Goal: Task Accomplishment & Management: Manage account settings

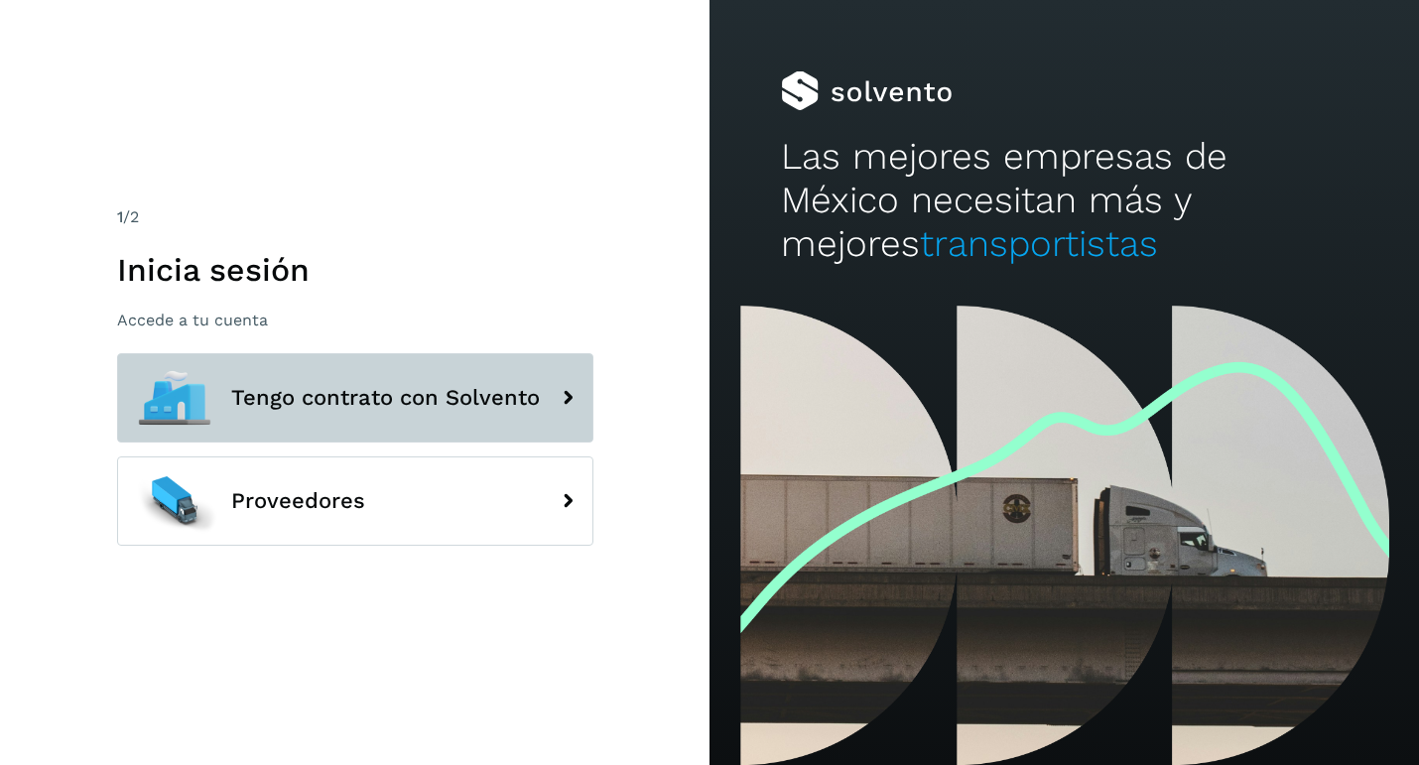
click at [428, 419] on button "Tengo contrato con Solvento" at bounding box center [355, 397] width 476 height 89
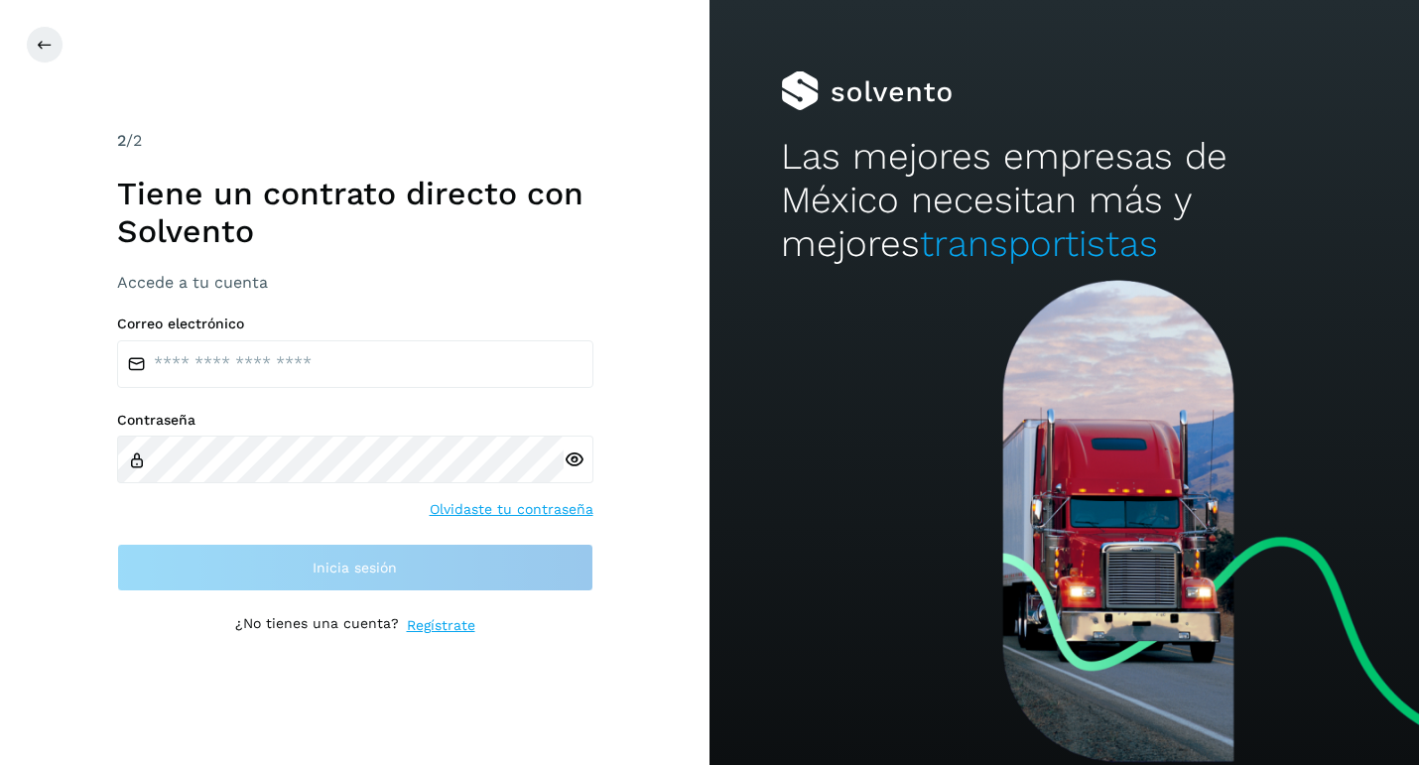
click at [406, 395] on div "Correo electrónico Contraseña Olvidaste tu contraseña Inicia sesión" at bounding box center [355, 453] width 476 height 277
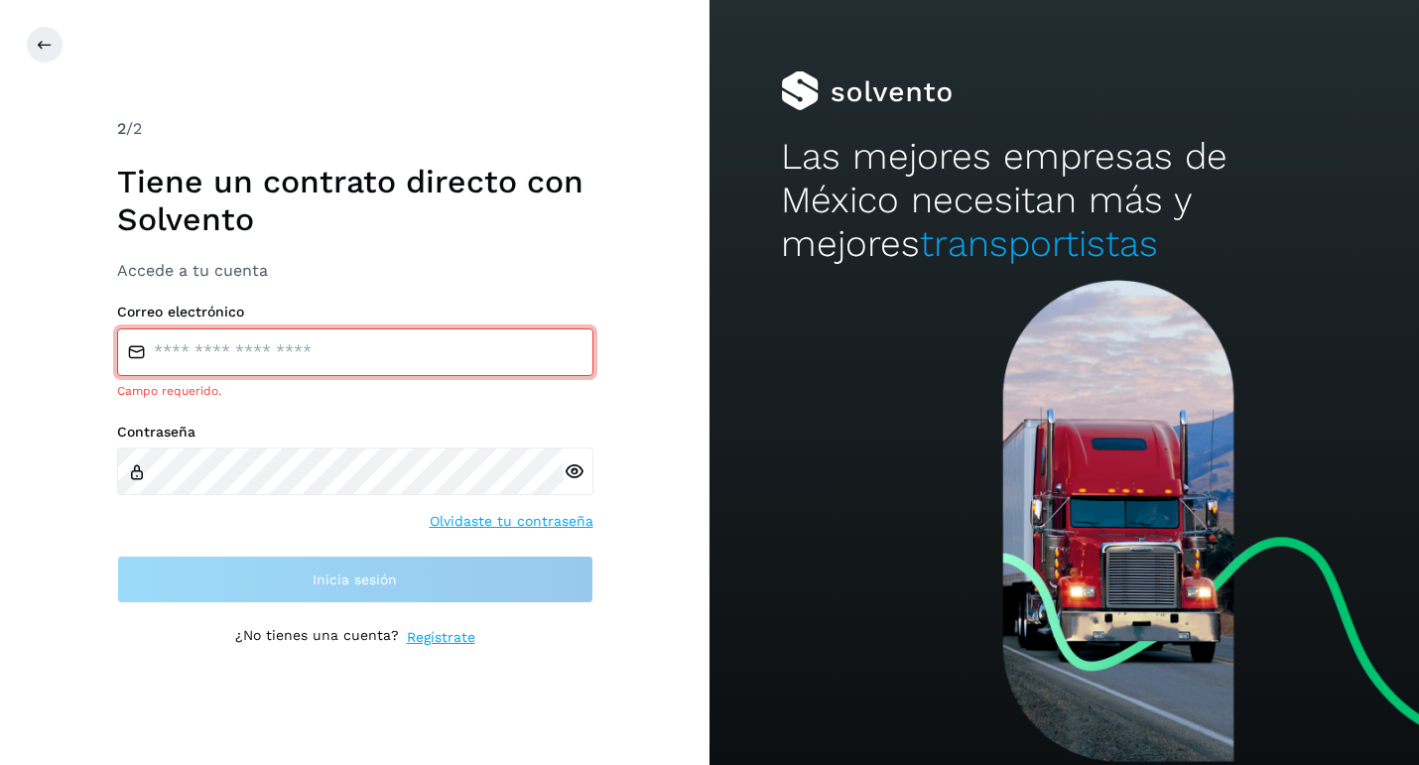
type input "**********"
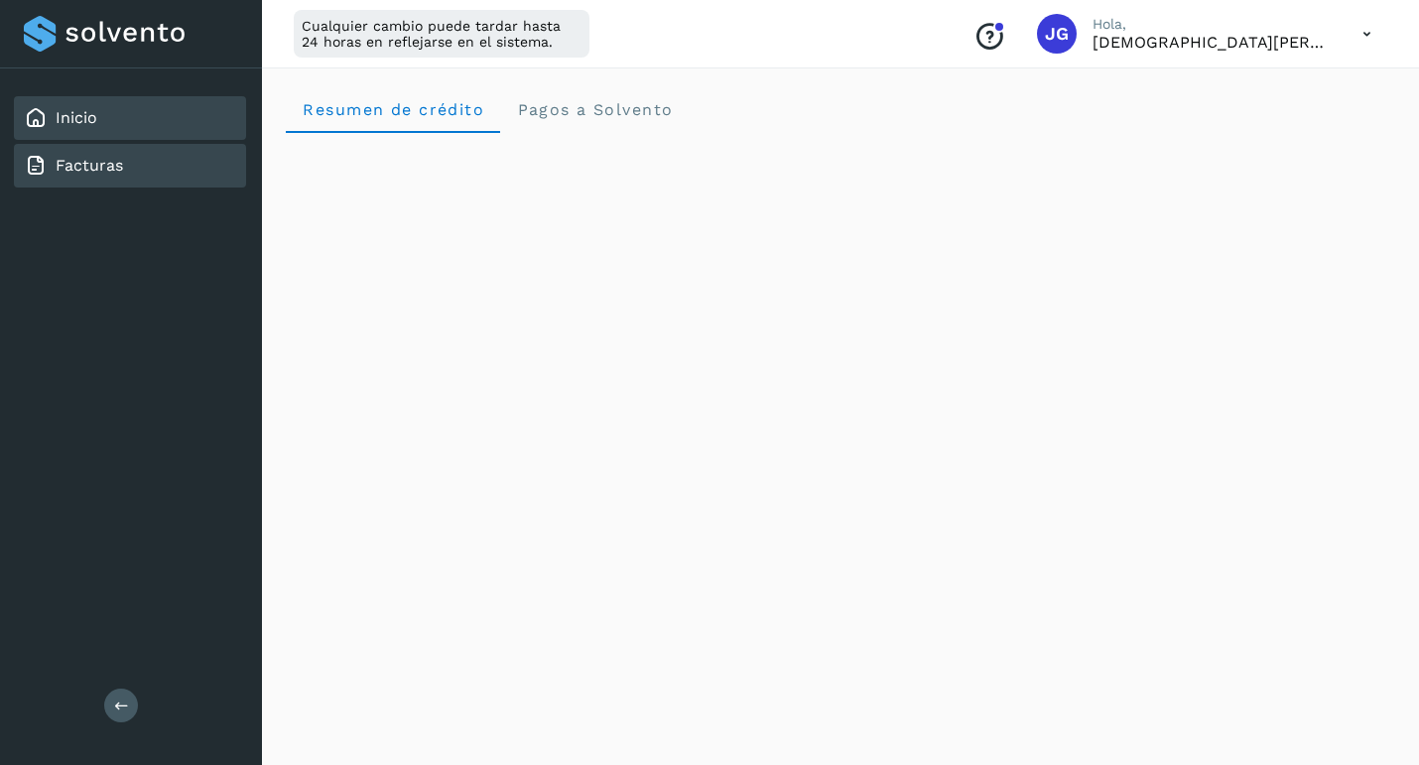
click at [183, 162] on div "Facturas" at bounding box center [130, 166] width 232 height 44
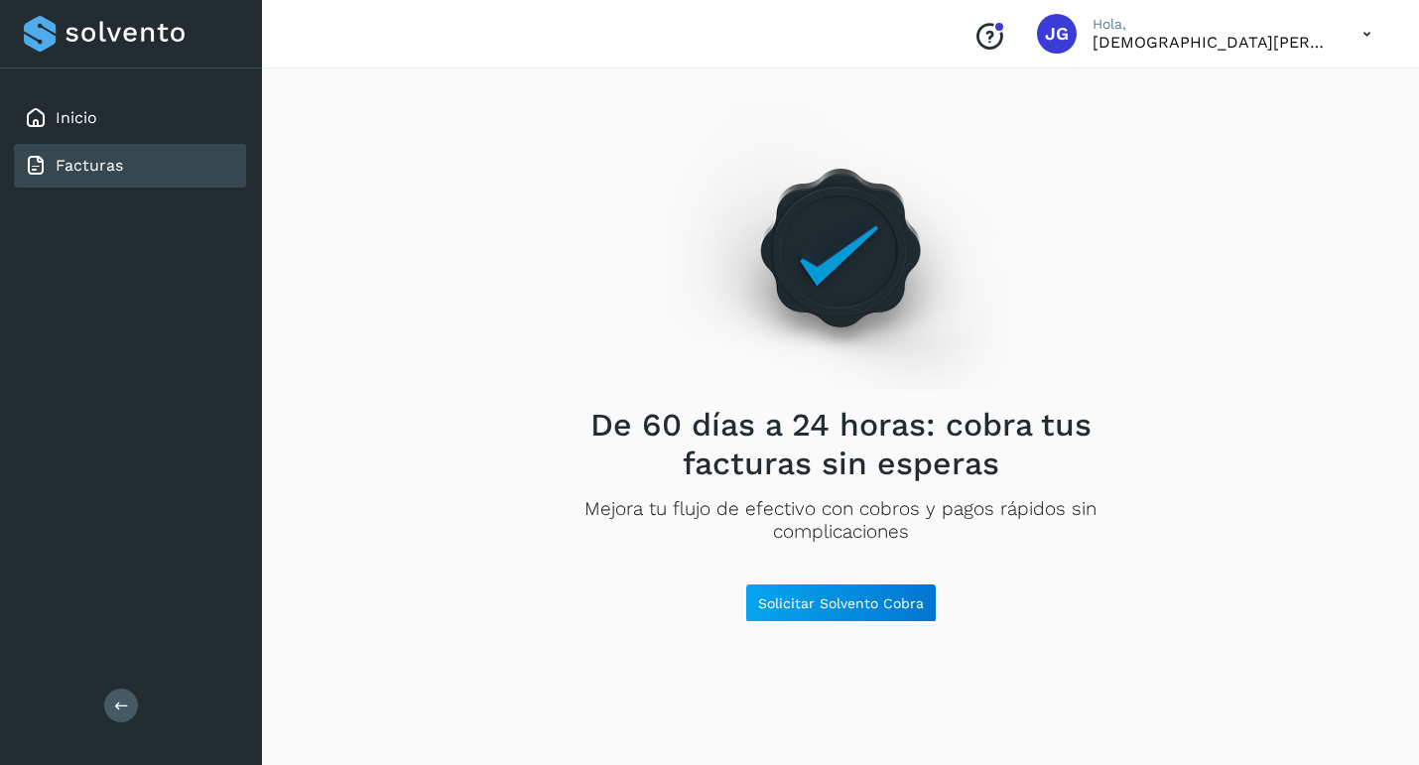
click at [1377, 26] on icon at bounding box center [1366, 34] width 41 height 41
click at [1285, 120] on div "Cerrar sesión" at bounding box center [1268, 128] width 236 height 38
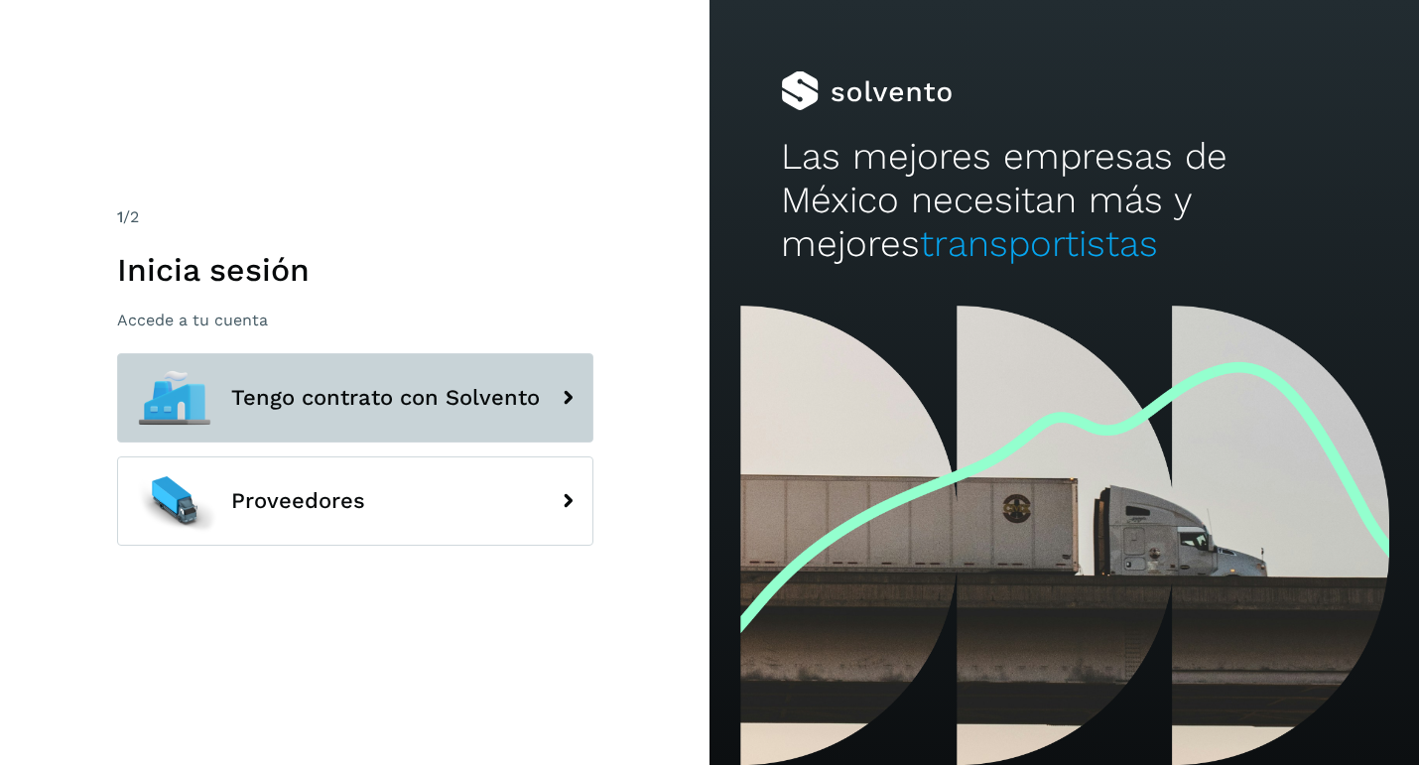
click at [415, 394] on span "Tengo contrato con Solvento" at bounding box center [385, 398] width 309 height 24
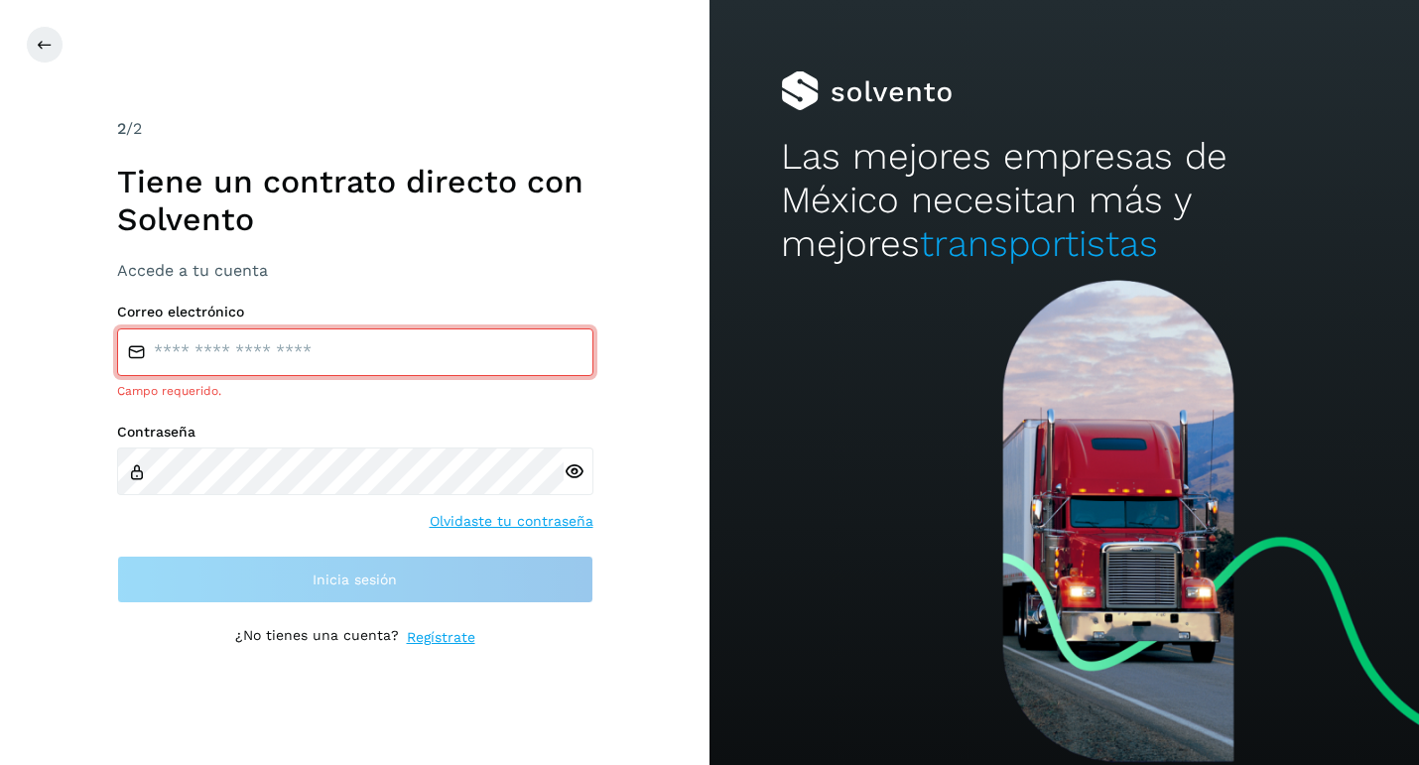
type input "**********"
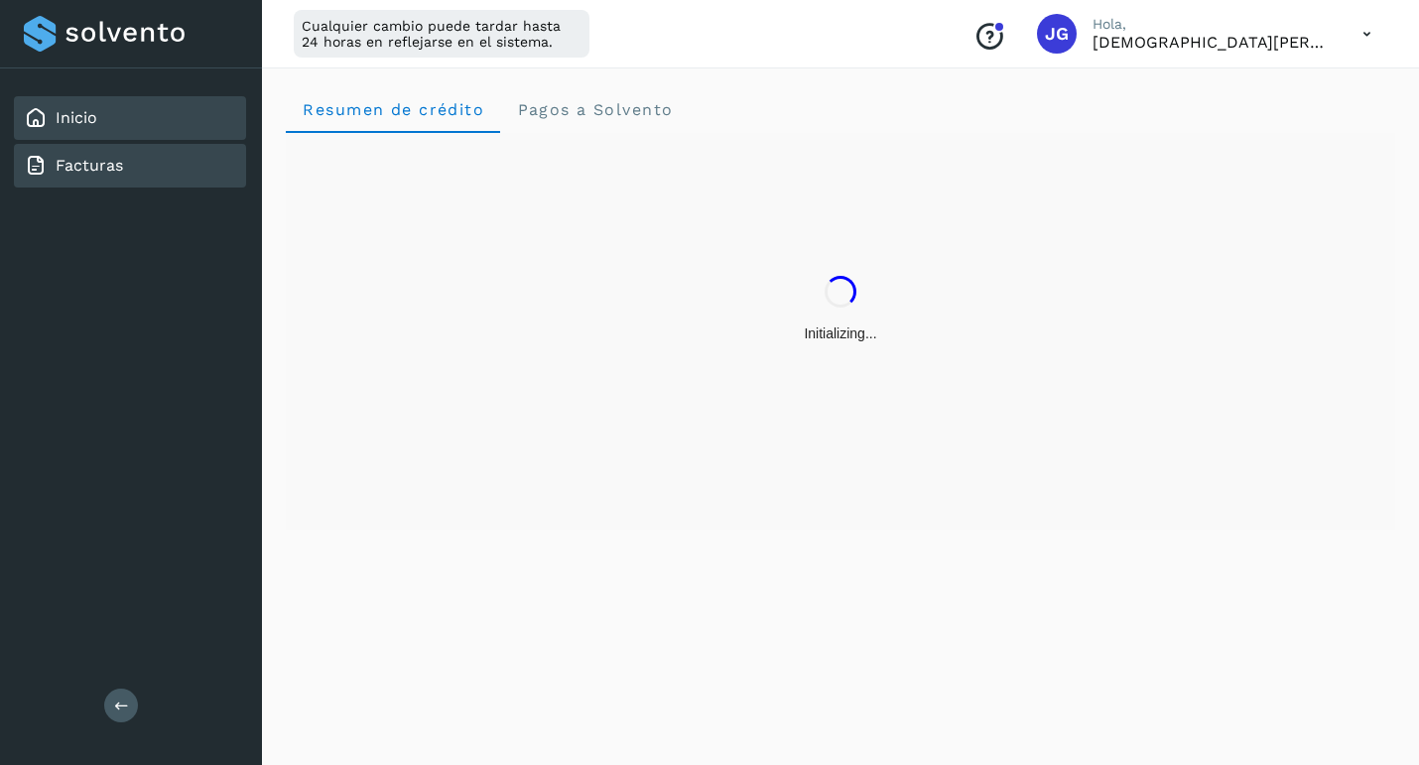
click at [165, 176] on div "Facturas" at bounding box center [130, 166] width 232 height 44
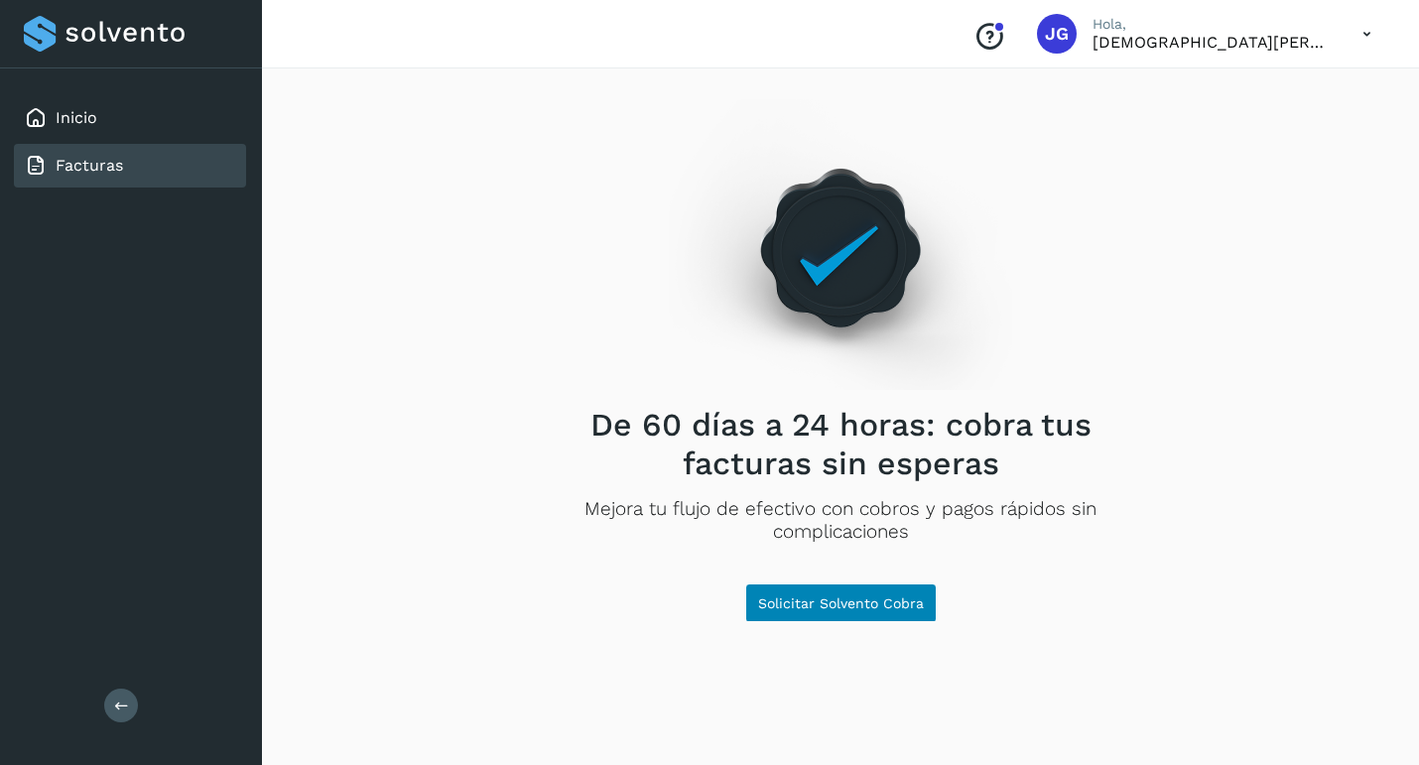
click at [842, 589] on button "Solicitar Solvento Cobra" at bounding box center [840, 603] width 191 height 40
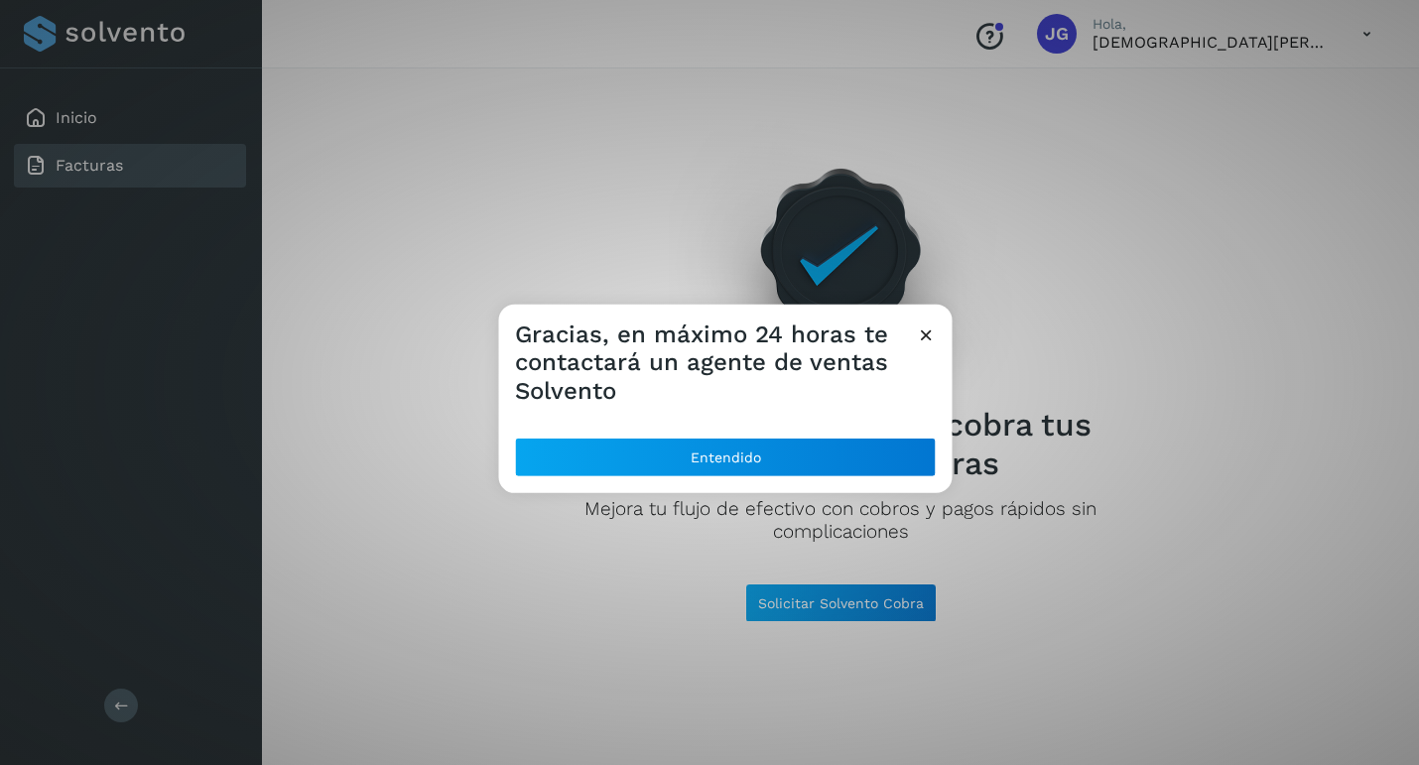
click at [930, 327] on icon at bounding box center [926, 333] width 21 height 21
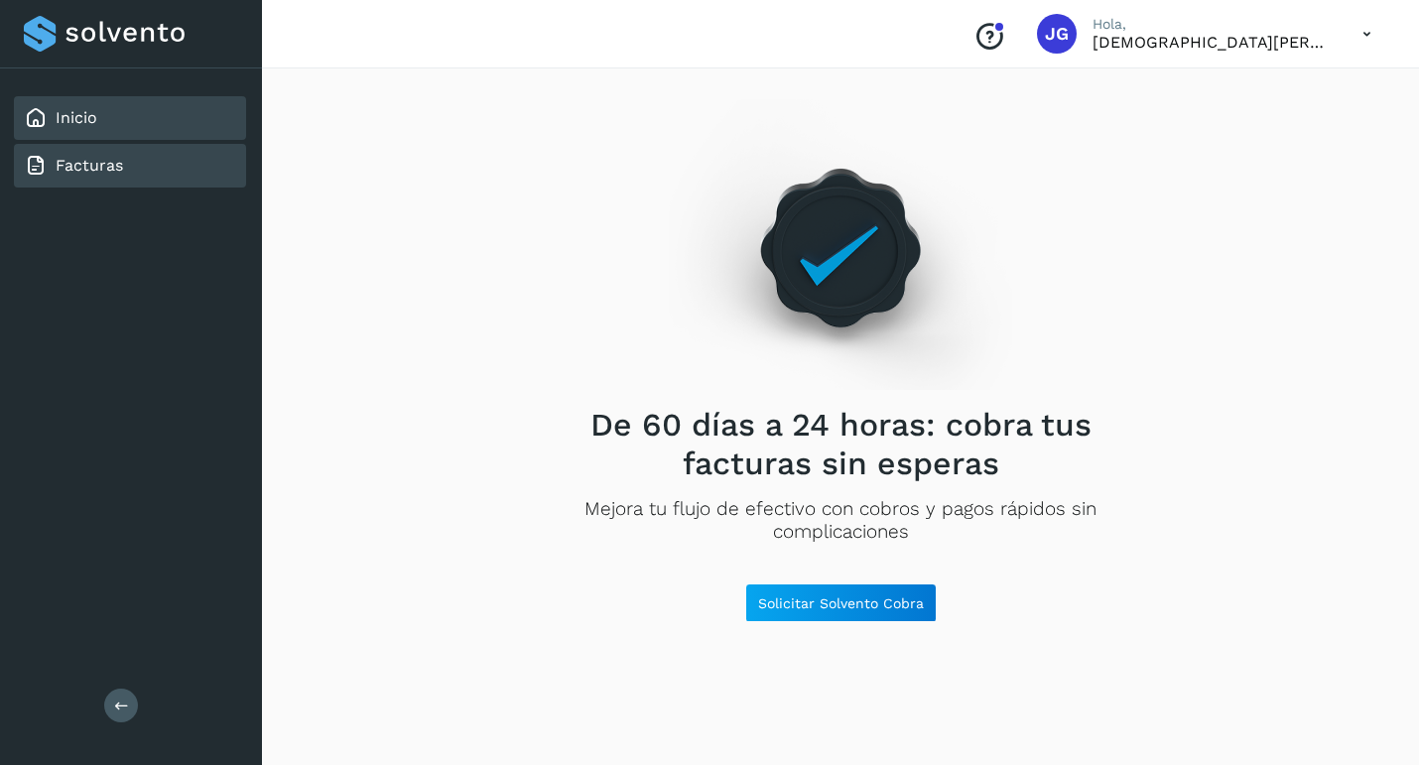
click at [180, 128] on div "Inicio" at bounding box center [130, 118] width 232 height 44
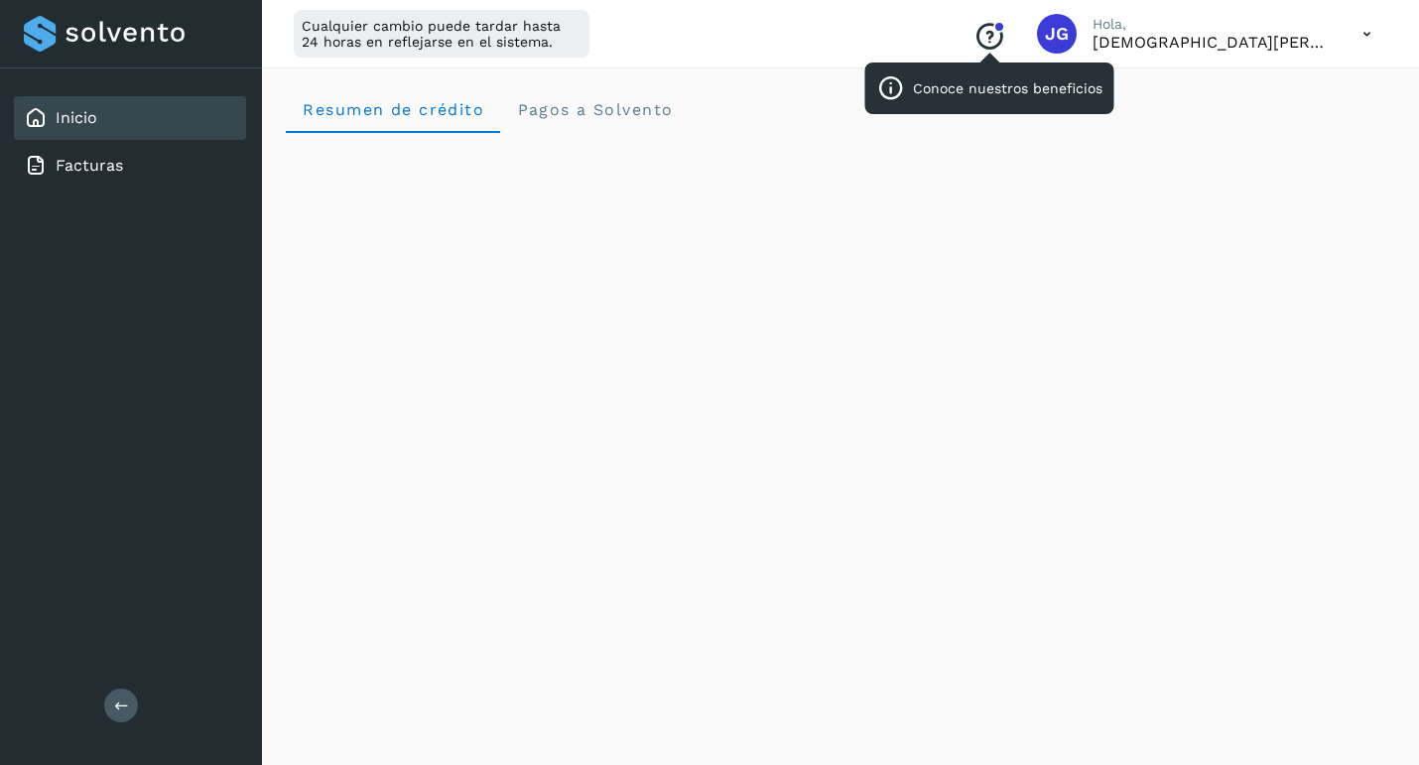
click at [1005, 37] on icon "Conoce nuestros beneficios" at bounding box center [989, 37] width 32 height 32
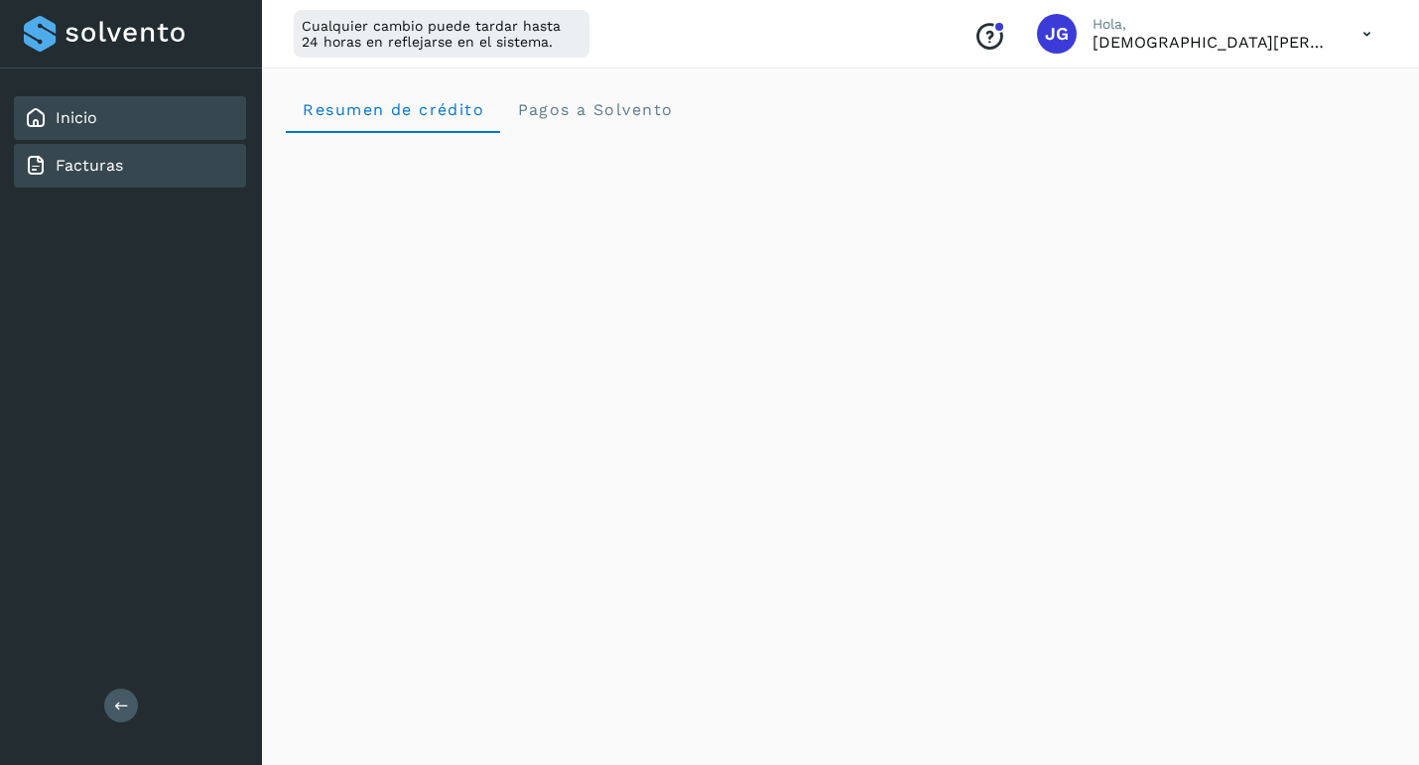
click at [203, 152] on div "Facturas" at bounding box center [130, 166] width 232 height 44
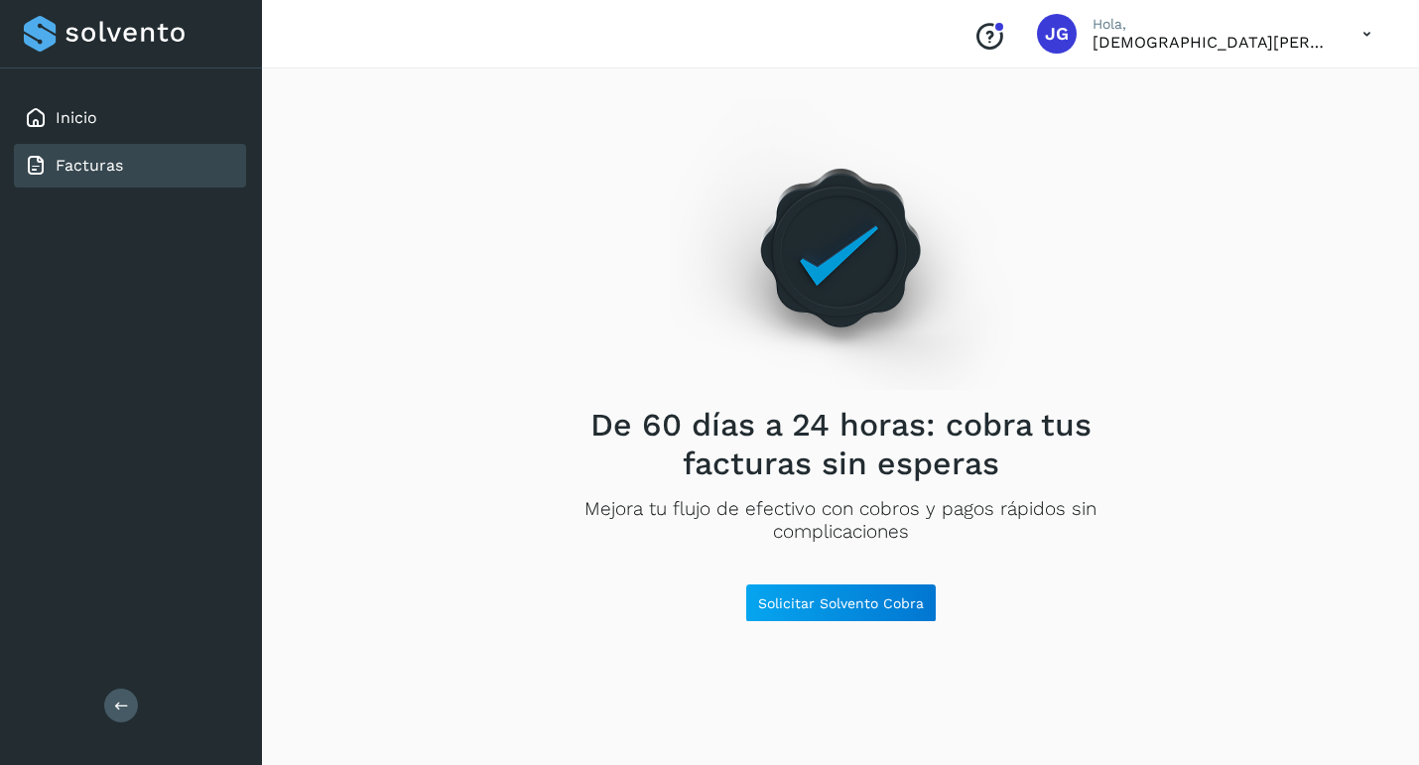
click at [124, 685] on div "Inicio Facturas Salir" at bounding box center [131, 382] width 262 height 765
click at [126, 710] on icon at bounding box center [121, 704] width 15 height 15
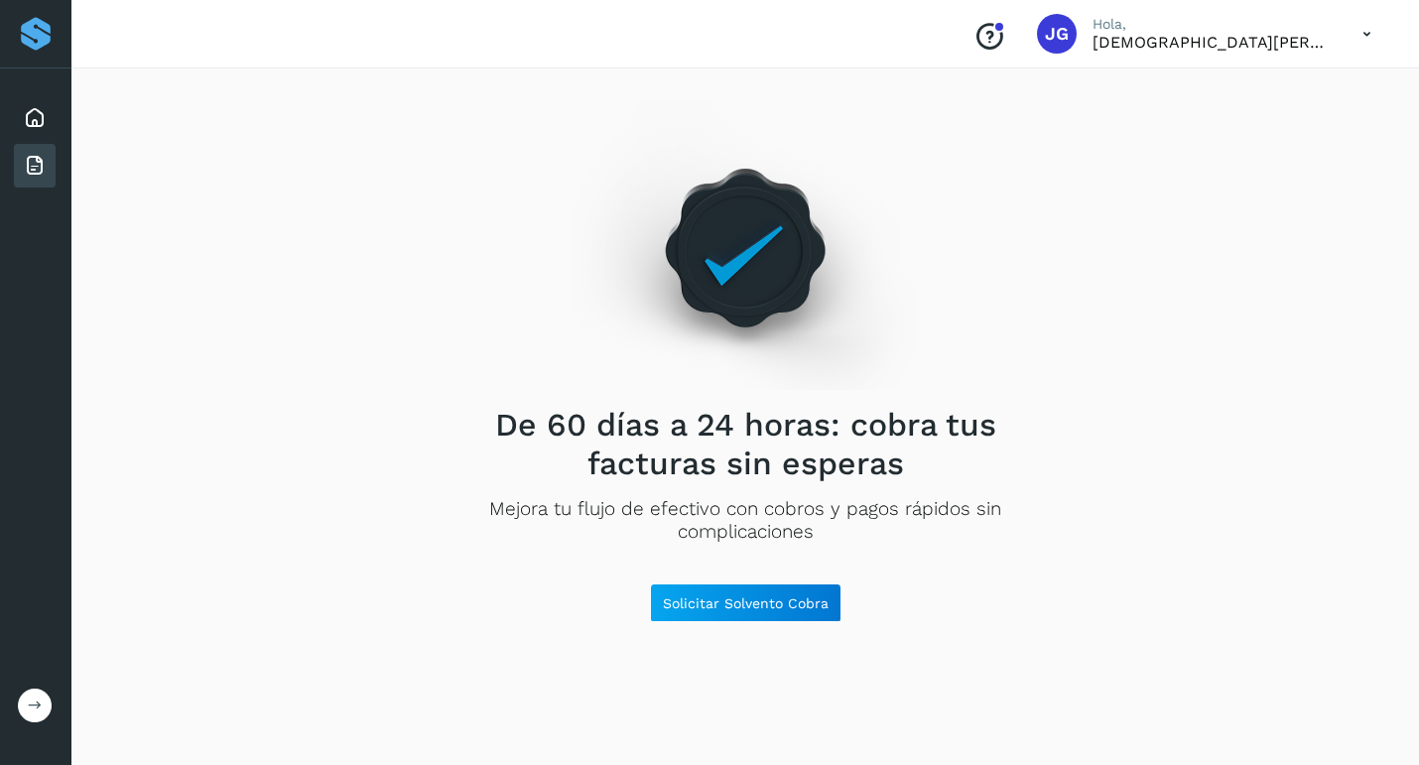
click at [21, 707] on button at bounding box center [35, 705] width 34 height 34
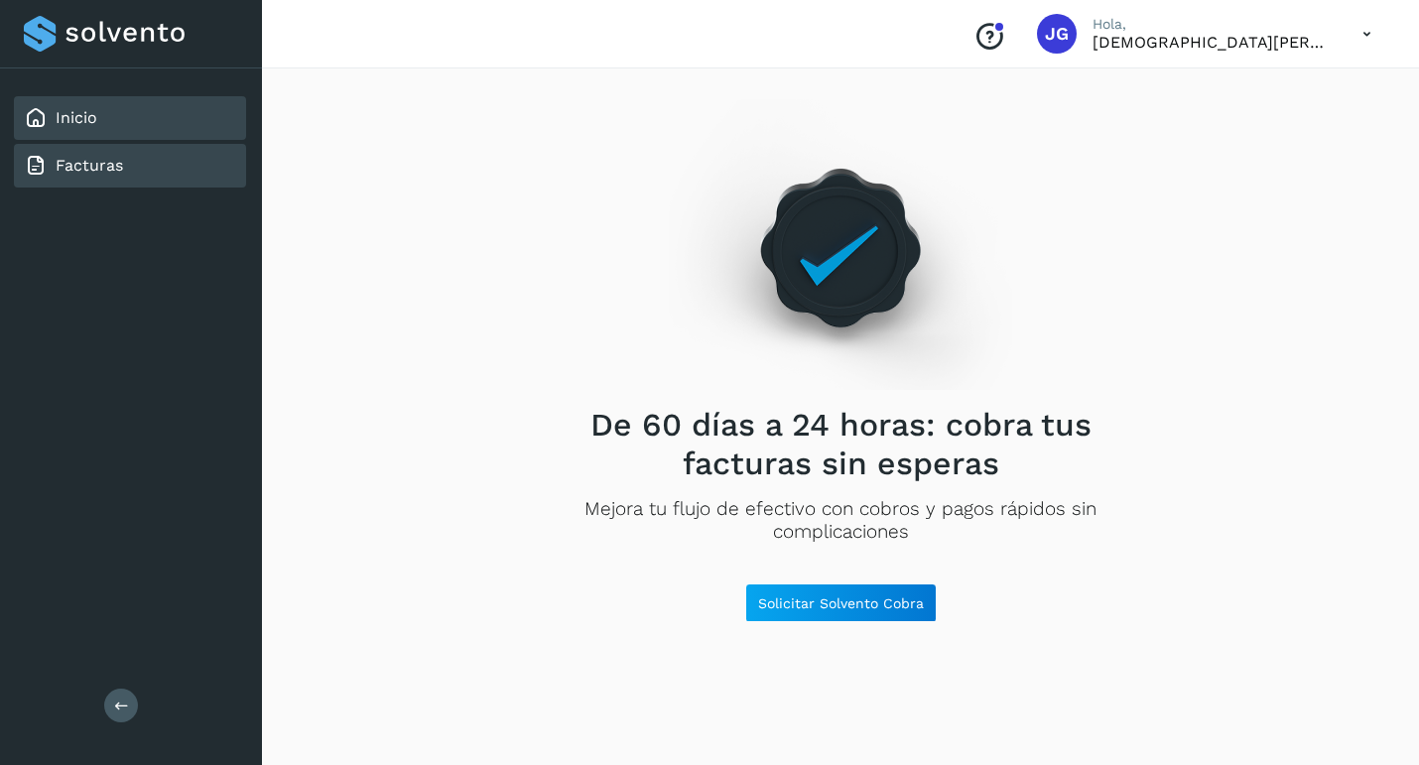
click at [139, 111] on div "Inicio" at bounding box center [130, 118] width 232 height 44
